Goal: Task Accomplishment & Management: Complete application form

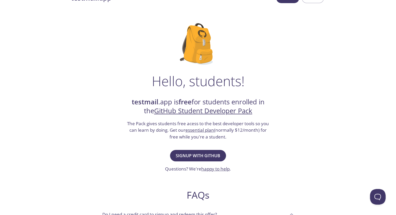
scroll to position [16, 0]
click at [196, 154] on span "Signup with GitHub" at bounding box center [198, 155] width 45 height 7
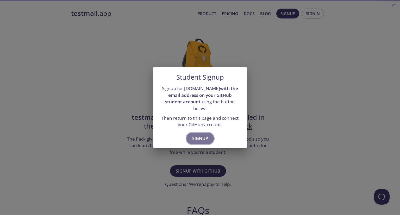
click at [201, 136] on span "Signup" at bounding box center [200, 138] width 16 height 7
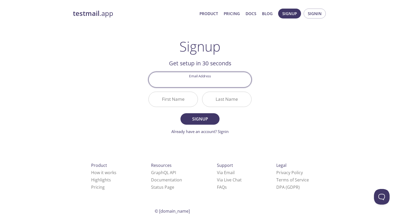
click at [197, 81] on input "Email Address" at bounding box center [200, 79] width 103 height 15
type input "[EMAIL_ADDRESS][DOMAIN_NAME]"
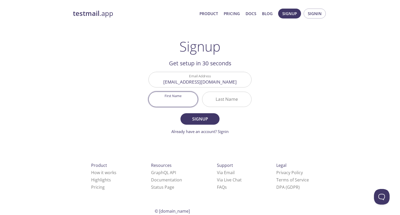
click at [179, 101] on input "First Name" at bounding box center [173, 99] width 49 height 15
type input "Sagar"
click at [221, 97] on input "Last Name" at bounding box center [226, 99] width 49 height 15
type input "S"
click at [200, 121] on span "Signup" at bounding box center [200, 118] width 28 height 7
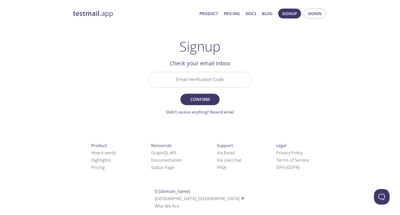
click at [199, 80] on input "Email Verification Code" at bounding box center [200, 79] width 103 height 15
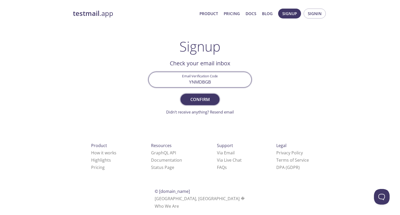
type input "YNMDBGB"
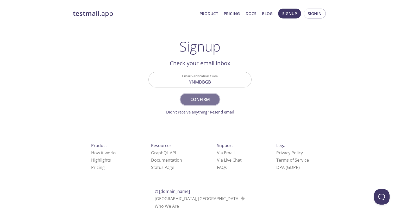
click at [201, 99] on span "Confirm" at bounding box center [200, 99] width 28 height 7
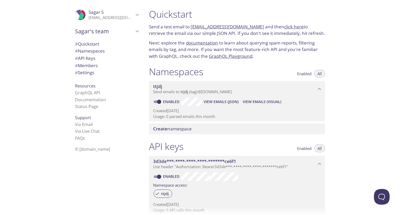
click at [212, 25] on link "[EMAIL_ADDRESS][DOMAIN_NAME]" at bounding box center [227, 27] width 73 height 6
click at [192, 26] on link "[EMAIL_ADDRESS][DOMAIN_NAME]" at bounding box center [227, 27] width 73 height 6
click at [192, 21] on div "Quickstart Send a test email to [EMAIL_ADDRESS][DOMAIN_NAME] and then click her…" at bounding box center [237, 34] width 184 height 58
drag, startPoint x: 190, startPoint y: 22, endPoint x: 250, endPoint y: 26, distance: 60.3
click at [250, 26] on div "Quickstart Send a test email to [EMAIL_ADDRESS][DOMAIN_NAME] and then click her…" at bounding box center [237, 34] width 184 height 58
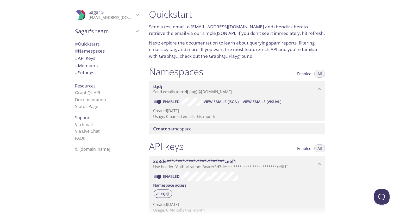
copy p "[EMAIL_ADDRESS][DOMAIN_NAME]"
click at [349, 92] on div "Quickstart Send a test email to [EMAIL_ADDRESS][DOMAIN_NAME] and then click her…" at bounding box center [272, 107] width 255 height 215
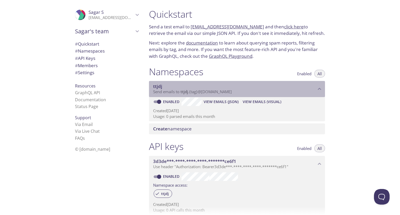
click at [169, 88] on span "ttjdj" at bounding box center [234, 87] width 163 height 6
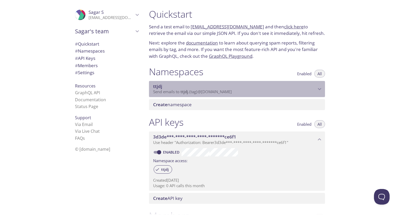
click at [169, 88] on span "ttjdj" at bounding box center [234, 87] width 163 height 6
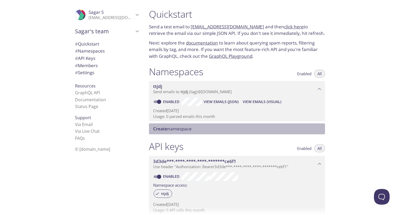
click at [180, 128] on span "Create namespace" at bounding box center [172, 129] width 39 height 6
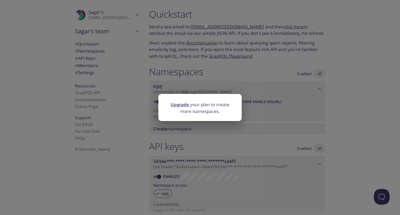
click at [358, 96] on div "Upgrade your plan to create more namespaces." at bounding box center [200, 107] width 400 height 215
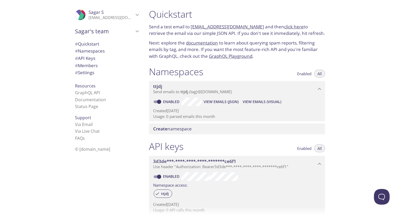
click at [232, 24] on link "[EMAIL_ADDRESS][DOMAIN_NAME]" at bounding box center [227, 27] width 73 height 6
click at [284, 28] on link "click here" at bounding box center [294, 27] width 20 height 6
click at [227, 102] on span "View Emails (JSON)" at bounding box center [221, 102] width 35 height 6
click at [305, 76] on button "Enabled" at bounding box center [304, 74] width 21 height 8
click at [286, 26] on link "click here" at bounding box center [294, 27] width 20 height 6
